Goal: Information Seeking & Learning: Learn about a topic

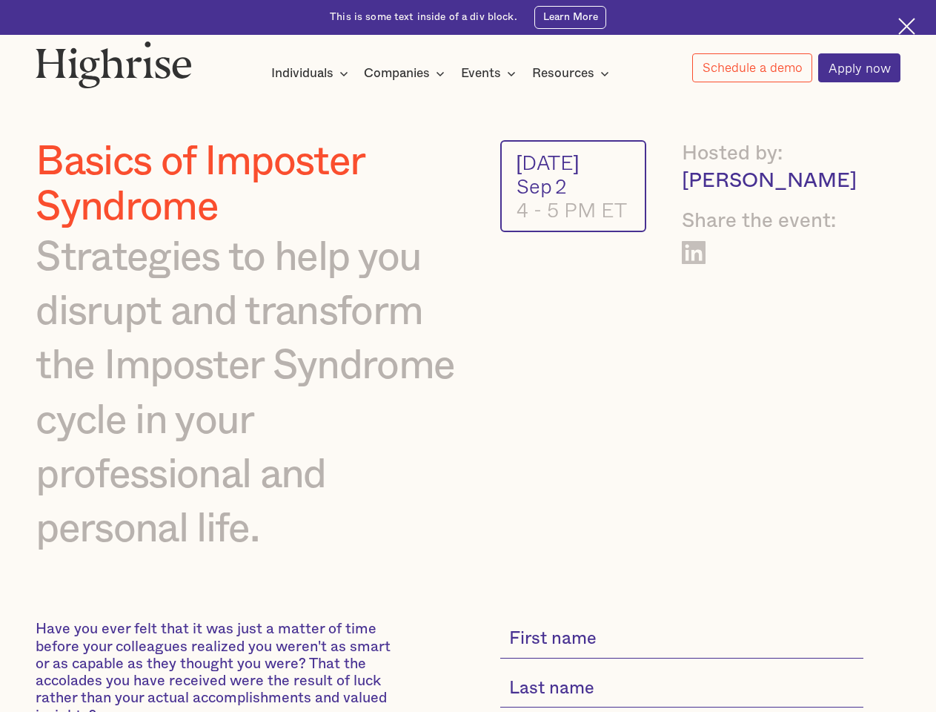
click at [115, 61] on img at bounding box center [114, 64] width 156 height 47
click at [310, 74] on div "Individuals" at bounding box center [302, 74] width 62 height 18
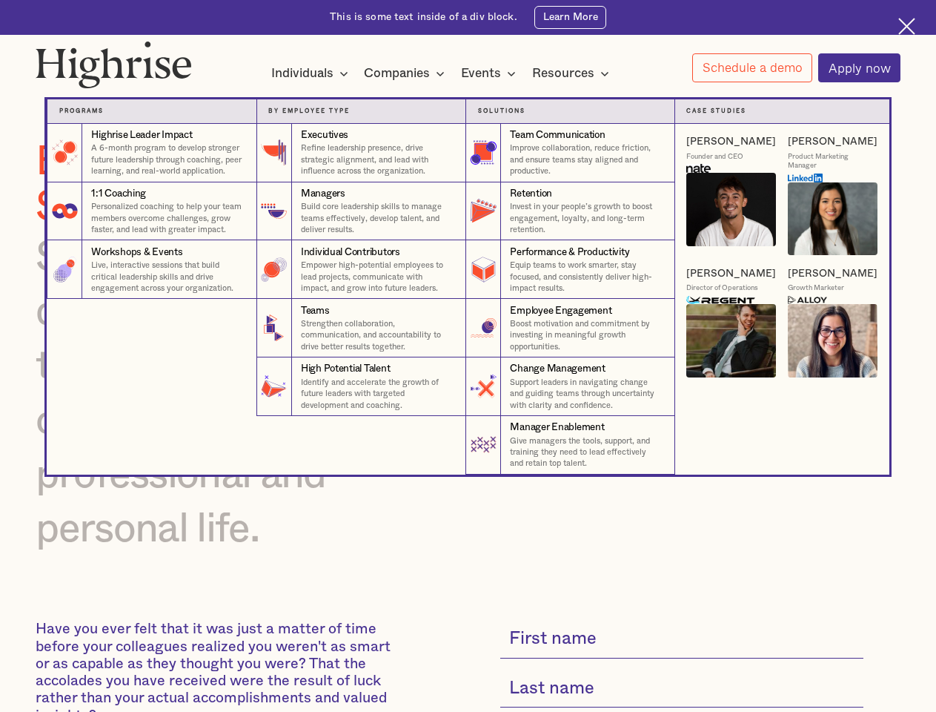
click at [407, 74] on div "Companies" at bounding box center [397, 74] width 66 height 18
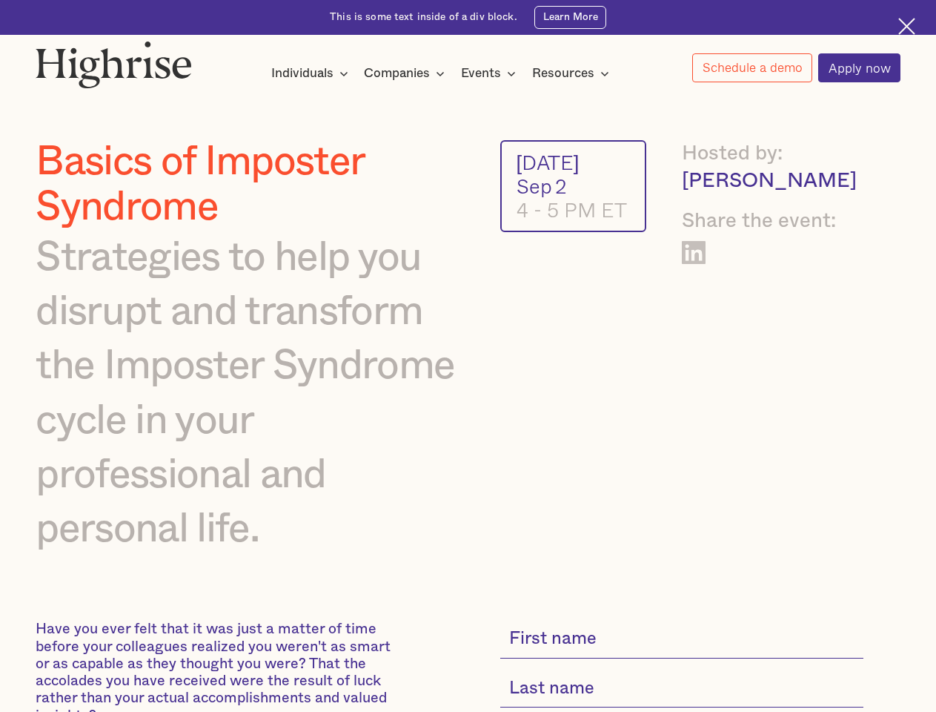
click at [492, 74] on div "Events" at bounding box center [481, 74] width 40 height 18
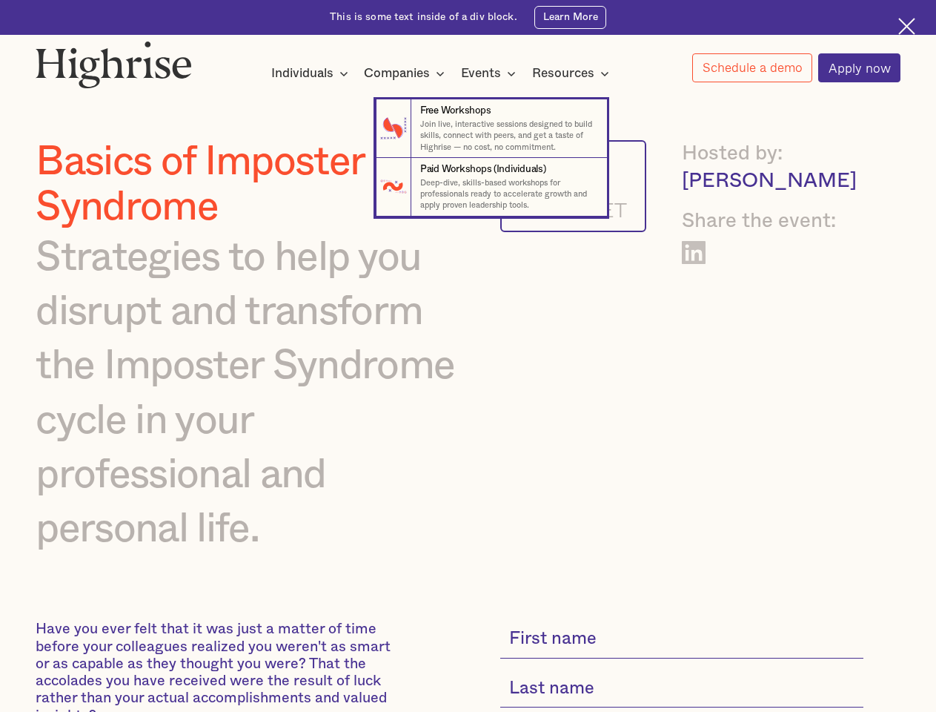
click at [575, 74] on div "Resources" at bounding box center [563, 74] width 62 height 18
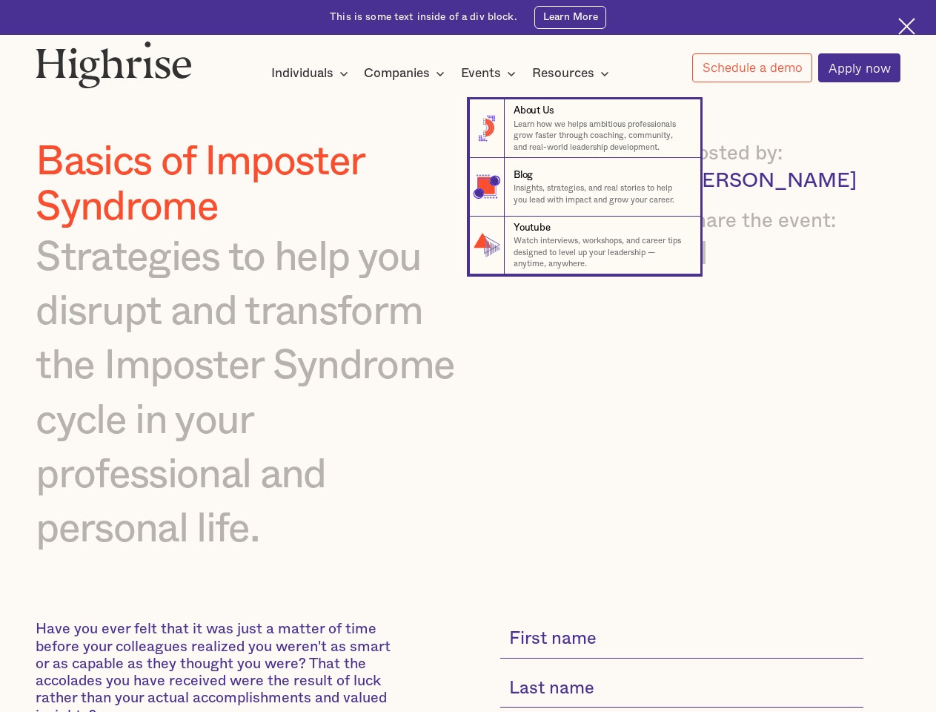
click at [752, 68] on link "Schedule a demo" at bounding box center [753, 67] width 120 height 29
